Goal: Check status: Check status

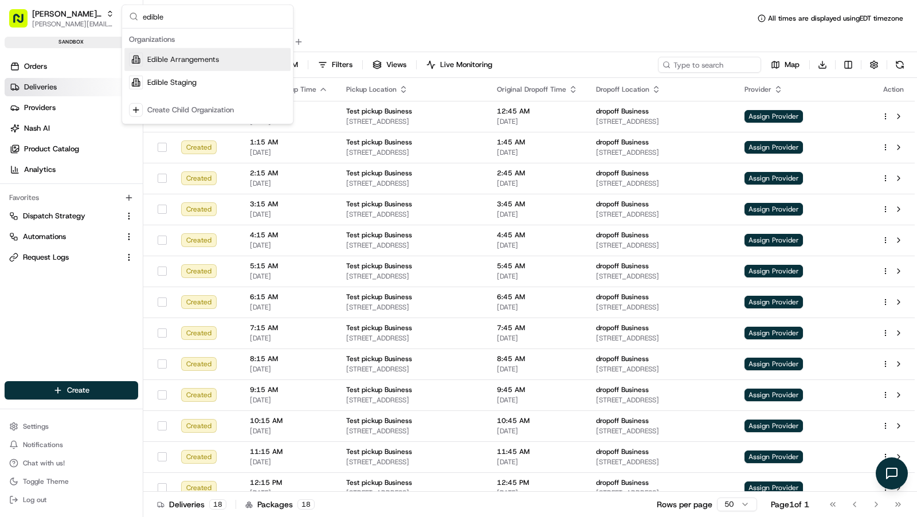
type input "edible"
click at [265, 57] on div "Edible Arrangements" at bounding box center [207, 59] width 166 height 23
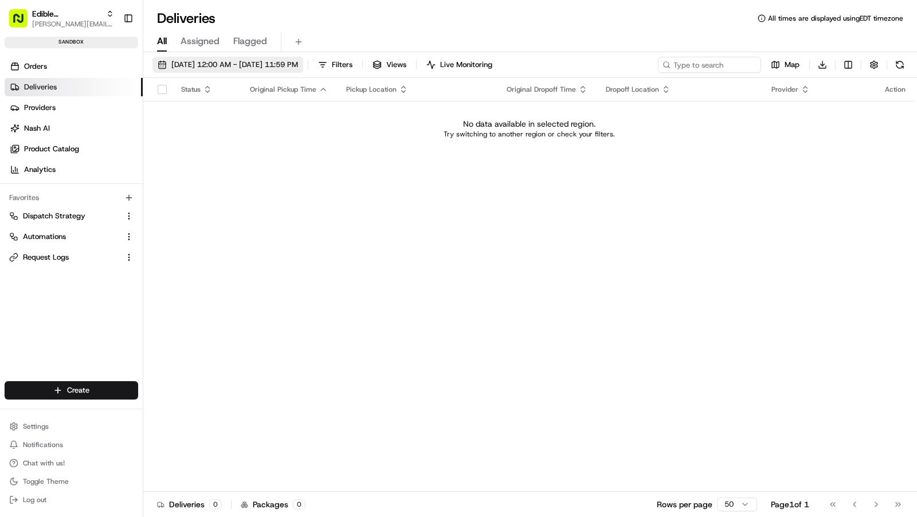
click at [264, 60] on span "08/20/2025 12:00 AM - 08/20/2025 11:59 PM" at bounding box center [234, 65] width 127 height 10
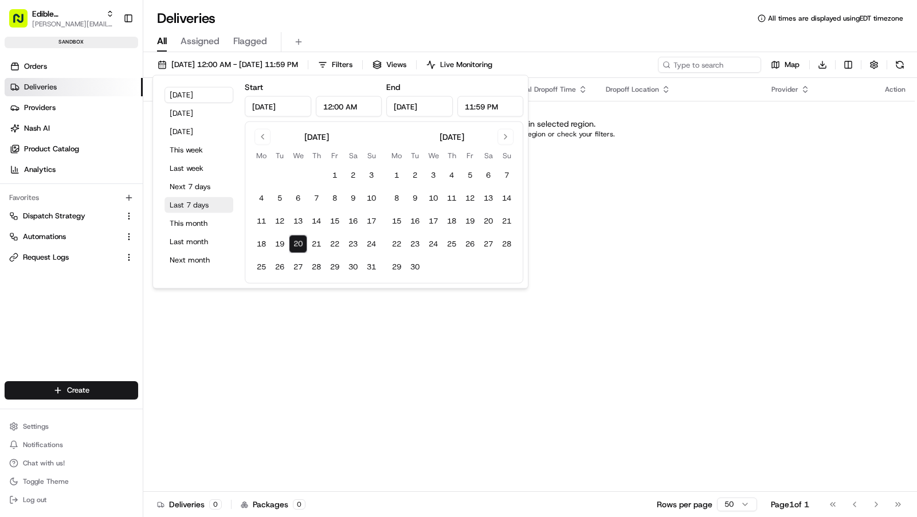
click at [204, 206] on button "Last 7 days" at bounding box center [198, 205] width 69 height 16
click at [184, 240] on button "Last month" at bounding box center [198, 242] width 69 height 16
type input "Jul 1, 2025"
type input "Jul 31, 2025"
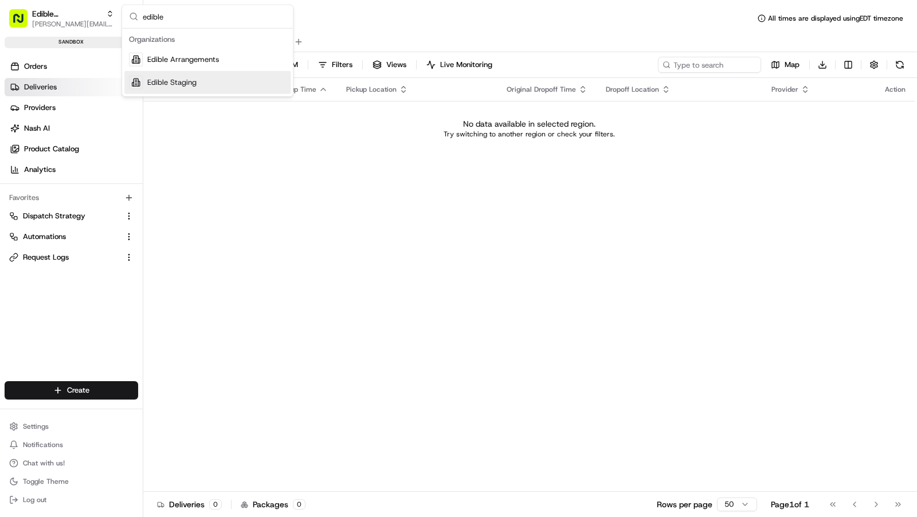
type input "edible"
click at [176, 82] on span "Edible Staging" at bounding box center [171, 82] width 49 height 10
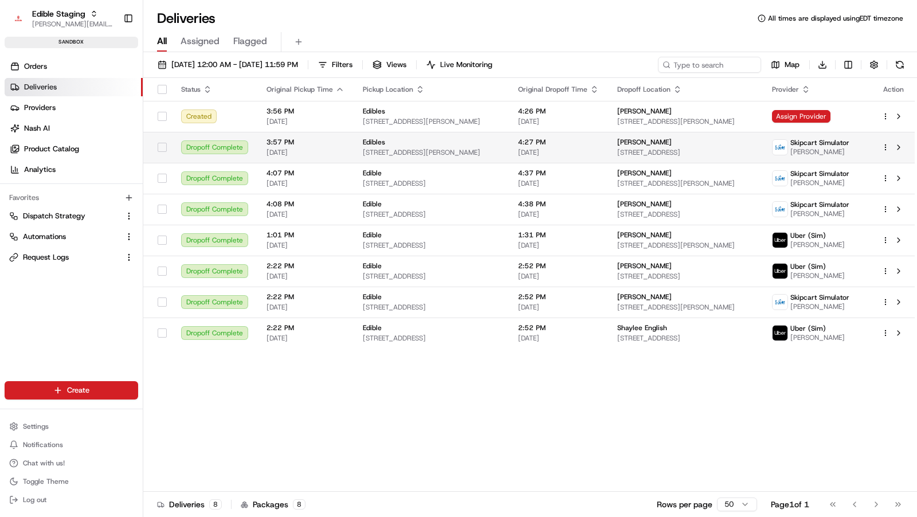
click at [454, 152] on span "407 N Lamar St #180, Dallas, TX 75202, USA" at bounding box center [431, 152] width 137 height 9
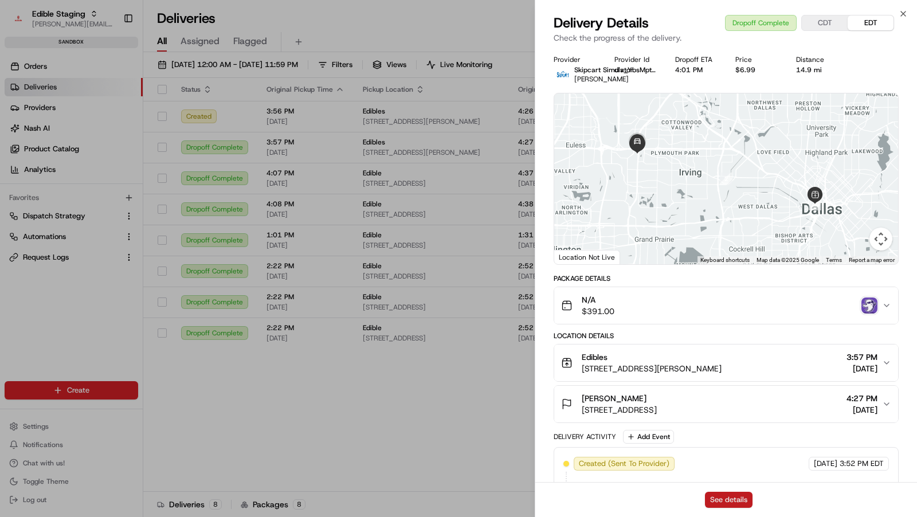
click at [726, 496] on button "See details" at bounding box center [729, 500] width 48 height 16
drag, startPoint x: 418, startPoint y: 352, endPoint x: 418, endPoint y: 379, distance: 26.4
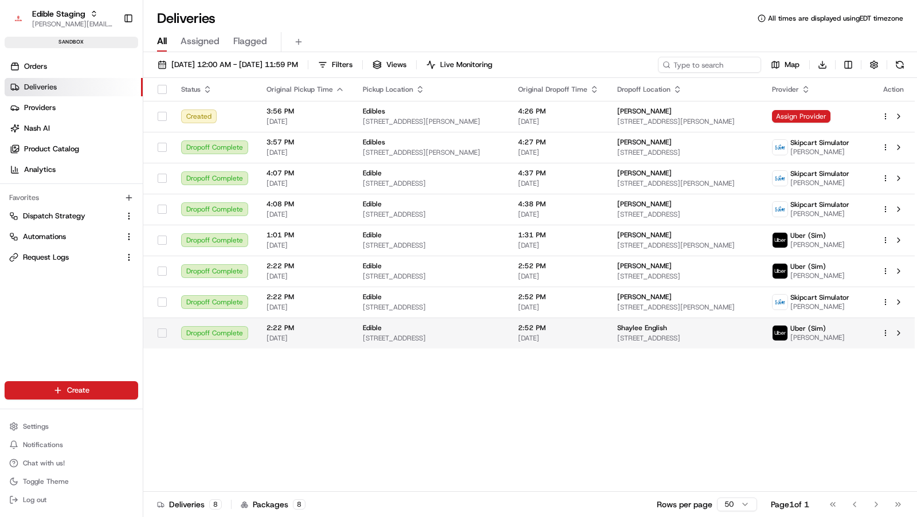
click at [466, 333] on span "[STREET_ADDRESS]" at bounding box center [431, 337] width 137 height 9
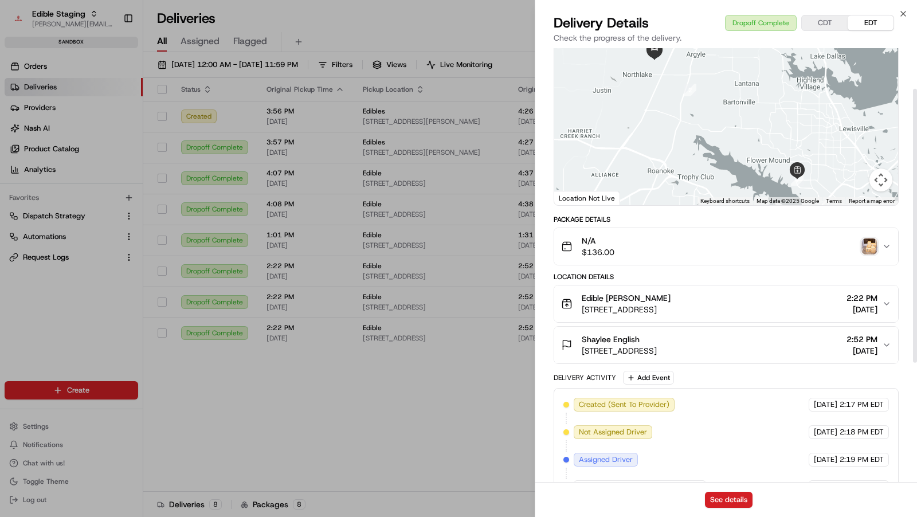
scroll to position [110, 0]
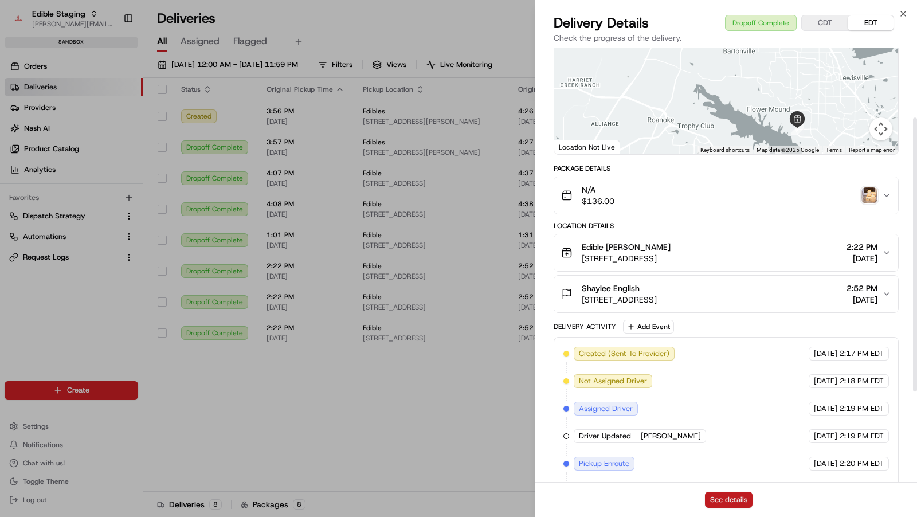
click at [715, 505] on button "See details" at bounding box center [729, 500] width 48 height 16
drag, startPoint x: 392, startPoint y: 379, endPoint x: 399, endPoint y: 379, distance: 7.4
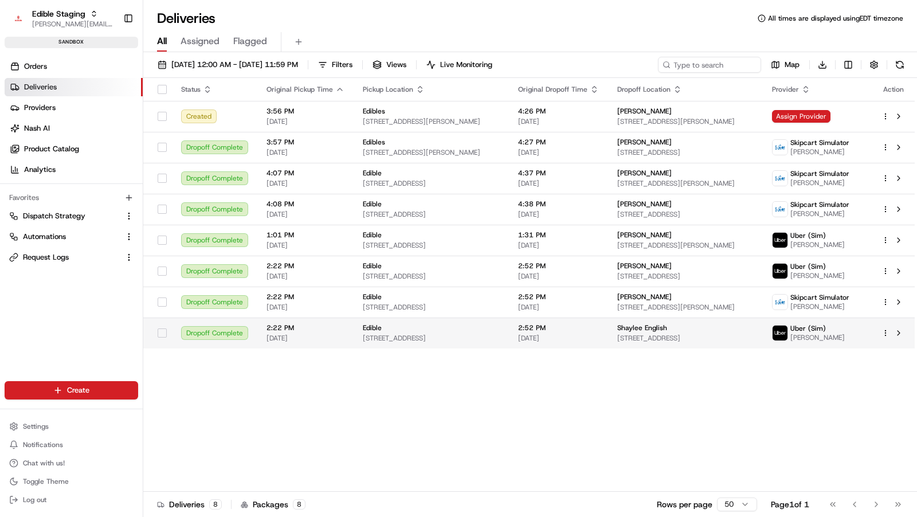
click at [276, 326] on span "2:22 PM" at bounding box center [305, 327] width 78 height 9
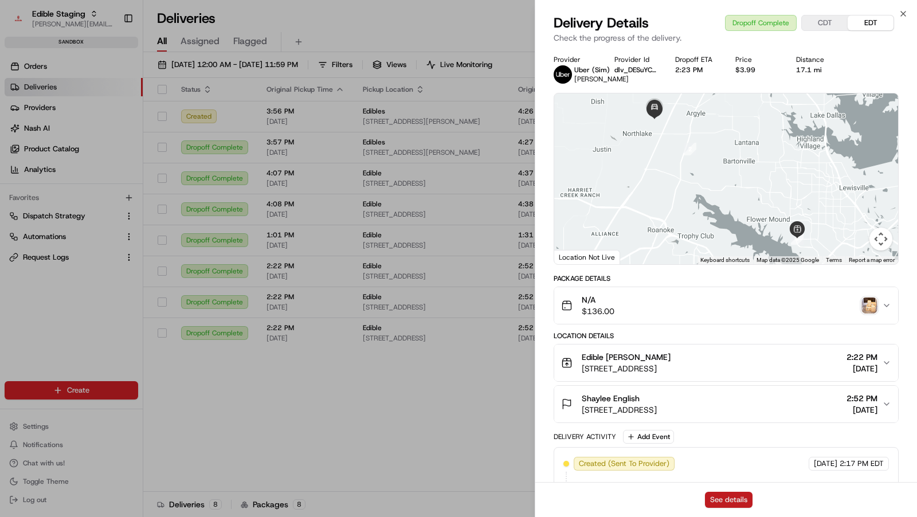
click at [726, 503] on button "See details" at bounding box center [729, 500] width 48 height 16
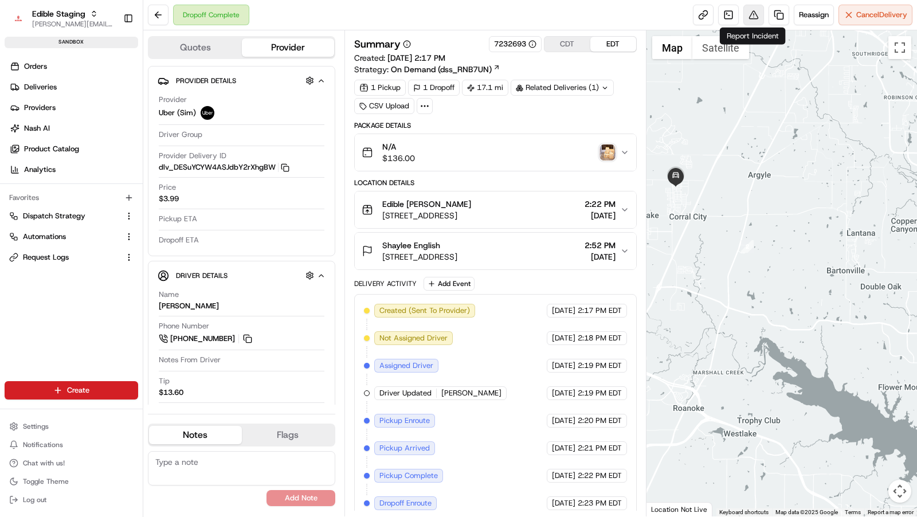
click at [751, 14] on button at bounding box center [753, 15] width 21 height 21
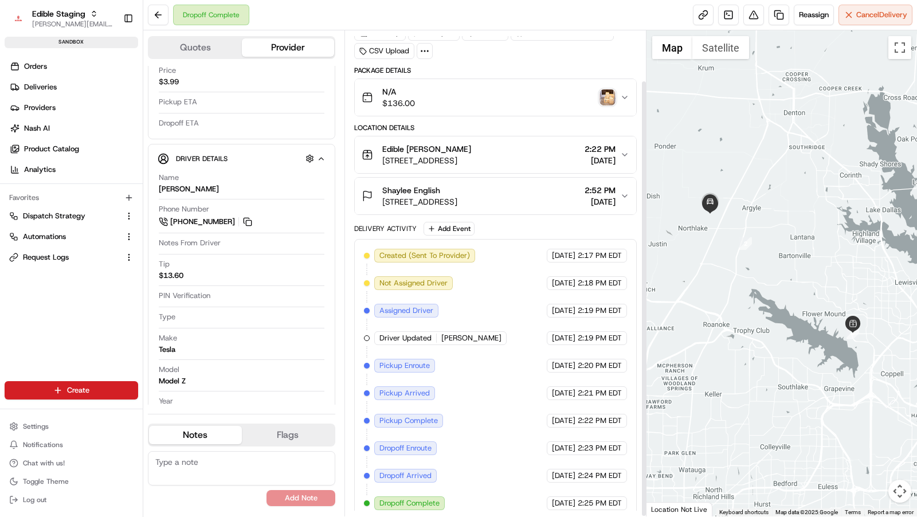
scroll to position [56, 0]
